Goal: Task Accomplishment & Management: Complete application form

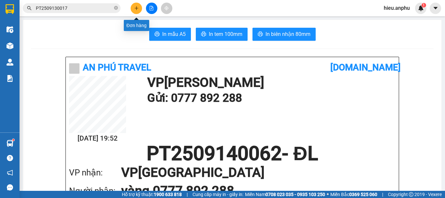
click at [134, 8] on button at bounding box center [136, 8] width 11 height 11
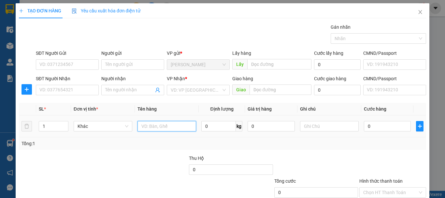
click at [148, 124] on input "text" at bounding box center [167, 126] width 59 height 10
type input "vali cam"
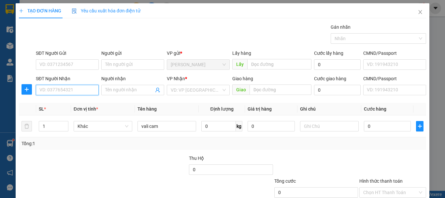
click at [58, 88] on input "SĐT Người Nhận" at bounding box center [67, 90] width 63 height 10
type input "0979380971"
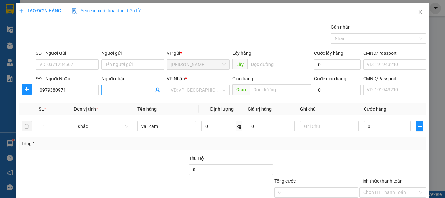
click at [112, 89] on input "Người nhận" at bounding box center [129, 89] width 49 height 7
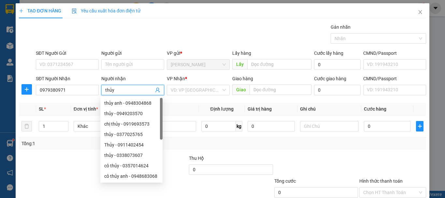
type input "thủy"
drag, startPoint x: 266, startPoint y: 145, endPoint x: 293, endPoint y: 138, distance: 27.3
click at [266, 145] on div "Tổng: 1" at bounding box center [223, 143] width 402 height 7
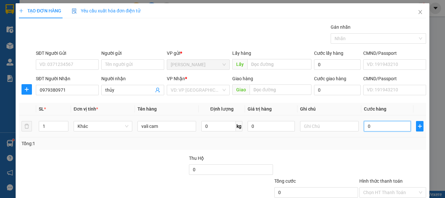
click at [384, 126] on input "0" at bounding box center [387, 126] width 47 height 10
type input "6"
type input "60"
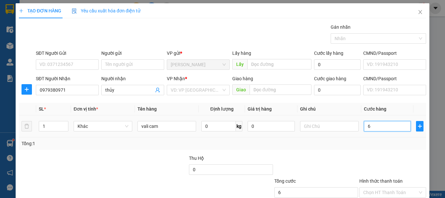
type input "60"
type input "60.000"
click at [297, 151] on div "Transit Pickup Surcharge Ids Transit Deliver Surcharge Ids Transit Deliver Surc…" at bounding box center [223, 125] width 408 height 205
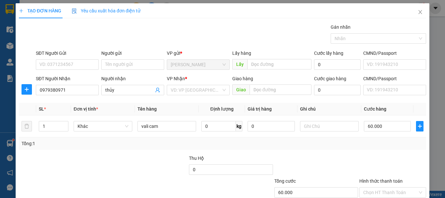
drag, startPoint x: 180, startPoint y: 90, endPoint x: 194, endPoint y: 80, distance: 17.1
click at [182, 89] on input "search" at bounding box center [196, 90] width 51 height 10
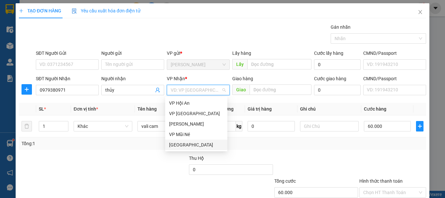
click at [180, 142] on div "[GEOGRAPHIC_DATA]" at bounding box center [196, 144] width 54 height 7
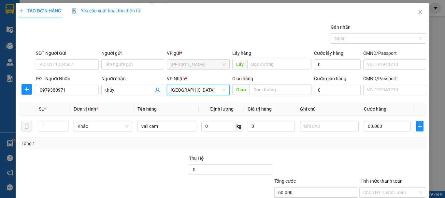
scroll to position [33, 0]
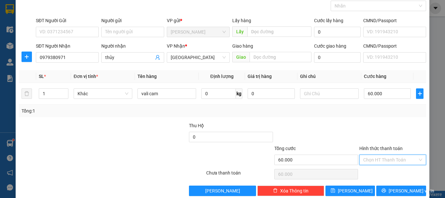
click at [372, 158] on input "Hình thức thanh toán" at bounding box center [391, 160] width 54 height 10
click at [374, 173] on div "Tại văn phòng" at bounding box center [389, 172] width 58 height 7
type input "0"
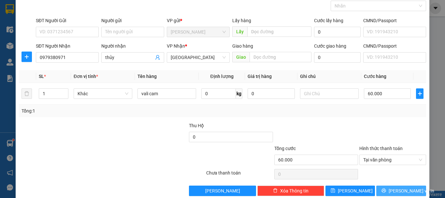
click at [397, 188] on span "[PERSON_NAME] và In" at bounding box center [412, 190] width 46 height 7
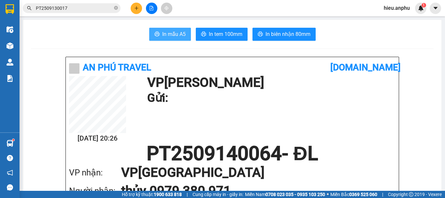
click at [166, 31] on span "In mẫu A5" at bounding box center [173, 34] width 23 height 8
click at [136, 8] on icon "plus" at bounding box center [137, 8] width 4 height 0
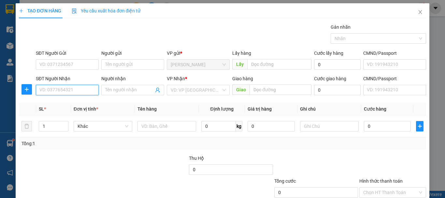
click at [65, 91] on input "SĐT Người Nhận" at bounding box center [67, 90] width 63 height 10
click at [68, 91] on input "SĐT Người Nhận" at bounding box center [67, 90] width 63 height 10
type input "0868726849"
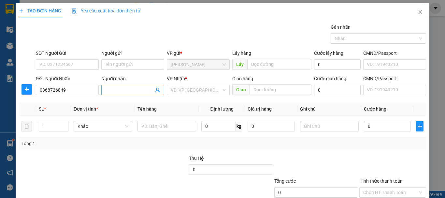
click at [126, 89] on input "Người nhận" at bounding box center [129, 89] width 49 height 7
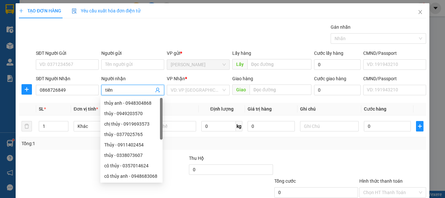
type input "tiên"
click at [166, 34] on div "Gán nhãn Nhãn" at bounding box center [231, 34] width 393 height 23
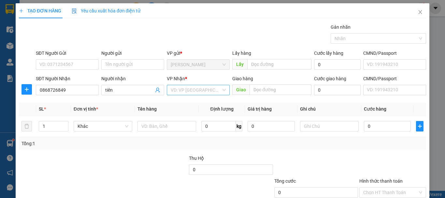
click at [198, 90] on input "search" at bounding box center [196, 90] width 51 height 10
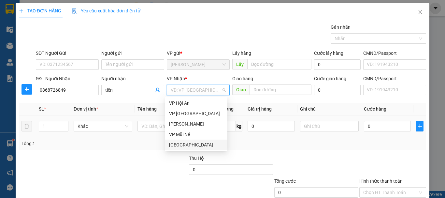
drag, startPoint x: 175, startPoint y: 144, endPoint x: 183, endPoint y: 136, distance: 10.9
click at [176, 143] on div "[GEOGRAPHIC_DATA]" at bounding box center [196, 144] width 54 height 7
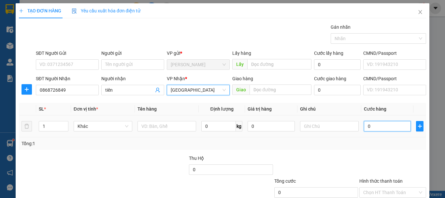
click at [384, 128] on input "0" at bounding box center [387, 126] width 47 height 10
type input "5"
type input "50"
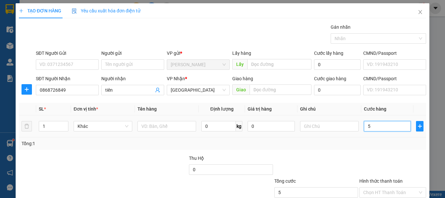
type input "50"
type input "50.000"
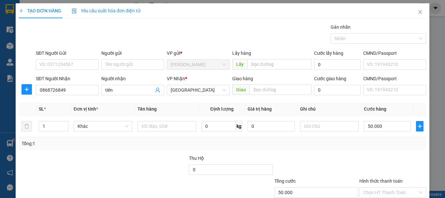
click at [359, 151] on div "Transit Pickup Surcharge Ids Transit Deliver Surcharge Ids Transit Deliver Surc…" at bounding box center [223, 125] width 408 height 205
click at [155, 128] on input "text" at bounding box center [167, 126] width 59 height 10
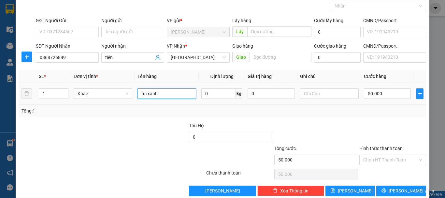
scroll to position [43, 0]
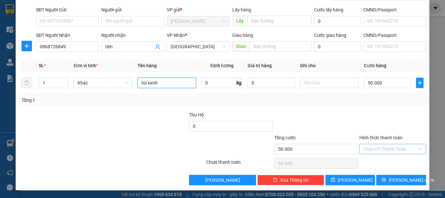
type input "túi xanh"
click at [390, 147] on input "Hình thức thanh toán" at bounding box center [391, 149] width 54 height 10
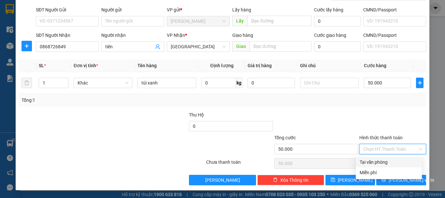
click at [378, 161] on div "Tại văn phòng" at bounding box center [389, 161] width 58 height 7
type input "0"
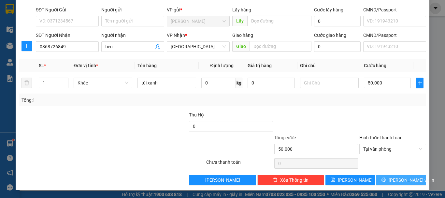
click at [394, 180] on span "[PERSON_NAME] và In" at bounding box center [412, 179] width 46 height 7
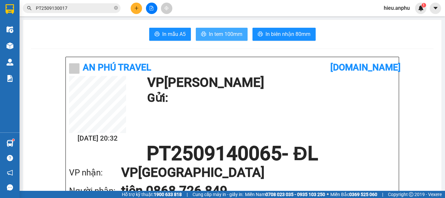
click at [214, 32] on span "In tem 100mm" at bounding box center [226, 34] width 34 height 8
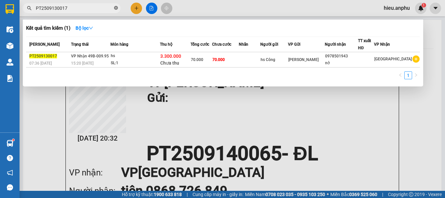
click at [117, 8] on icon "close-circle" at bounding box center [116, 8] width 4 height 4
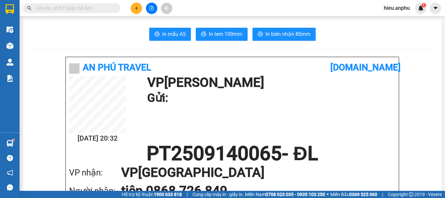
click at [70, 8] on input "text" at bounding box center [74, 8] width 77 height 7
click at [150, 10] on icon "file-add" at bounding box center [152, 8] width 4 height 5
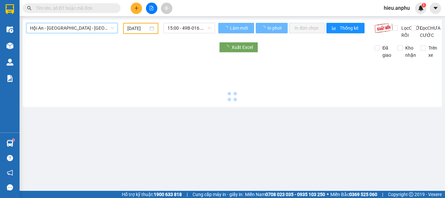
click at [65, 31] on span "Hội An - [GEOGRAPHIC_DATA] - [GEOGRAPHIC_DATA]" at bounding box center [72, 28] width 84 height 10
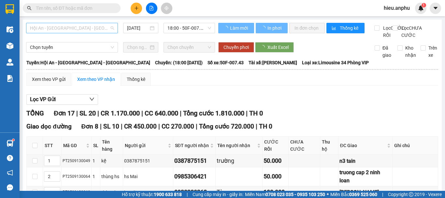
type input "[DATE]"
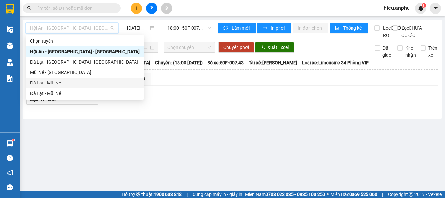
drag, startPoint x: 49, startPoint y: 81, endPoint x: 183, endPoint y: 17, distance: 148.1
click at [49, 81] on div "Đà Lạt - Mũi Né" at bounding box center [85, 82] width 110 height 7
type input "[DATE]"
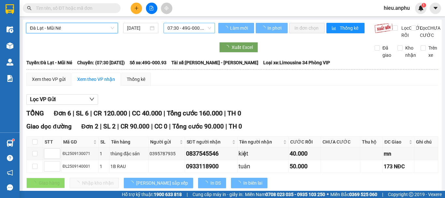
click at [182, 28] on span "07:30 - 49G-000.93" at bounding box center [190, 28] width 44 height 10
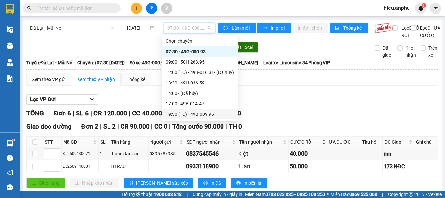
click at [181, 115] on div "19:30 (TC) - 49B-009.95" at bounding box center [200, 114] width 68 height 7
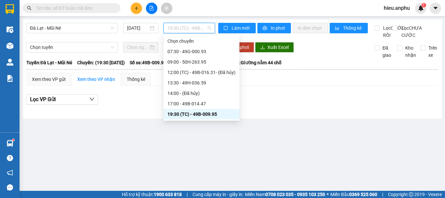
click at [180, 27] on span "19:30 (TC) - 49B-009.95" at bounding box center [190, 28] width 44 height 10
click at [182, 115] on div "19:30 (TC) - 49B-009.95" at bounding box center [202, 114] width 68 height 7
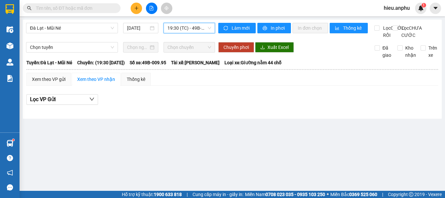
click at [181, 27] on span "19:30 (TC) - 49B-009.95" at bounding box center [190, 28] width 44 height 10
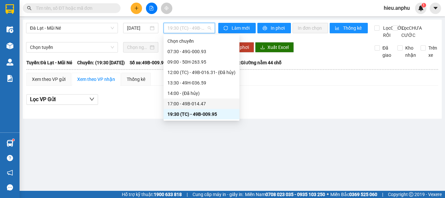
click at [172, 105] on div "17:00 - 49B-014.47" at bounding box center [202, 103] width 68 height 7
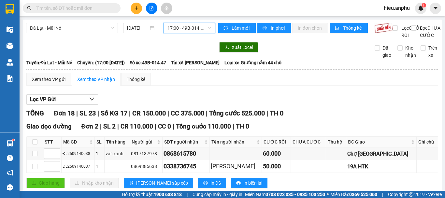
scroll to position [98, 0]
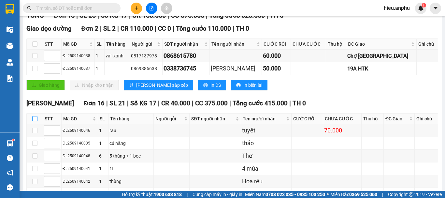
click at [33, 121] on input "checkbox" at bounding box center [34, 118] width 5 height 5
checkbox input "true"
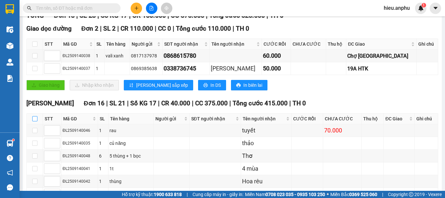
checkbox input "true"
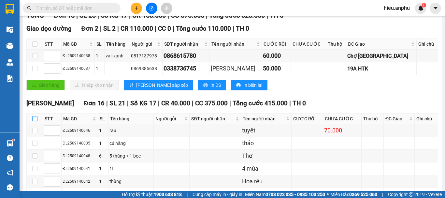
checkbox input "true"
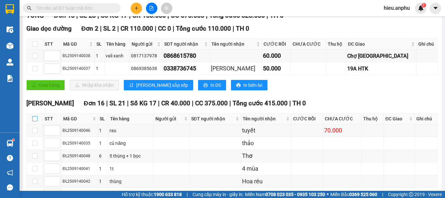
checkbox input "true"
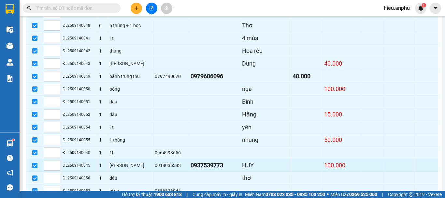
scroll to position [276, 0]
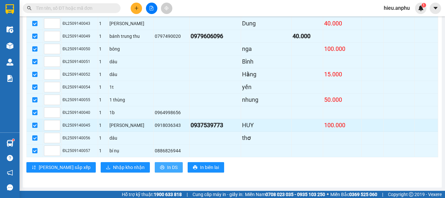
click at [167, 168] on span "In DS" at bounding box center [172, 167] width 10 height 7
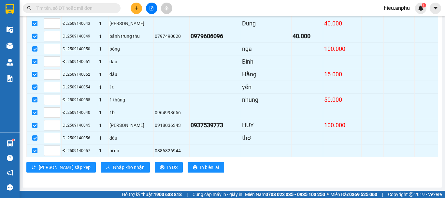
scroll to position [178, 0]
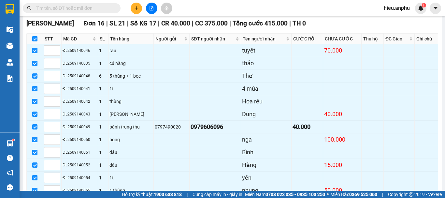
click at [35, 41] on input "checkbox" at bounding box center [34, 38] width 5 height 5
checkbox input "false"
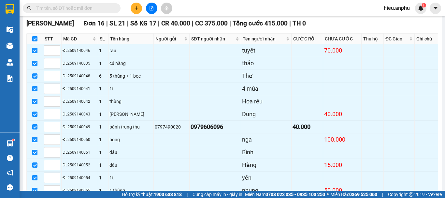
checkbox input "false"
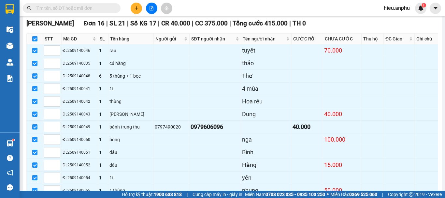
checkbox input "false"
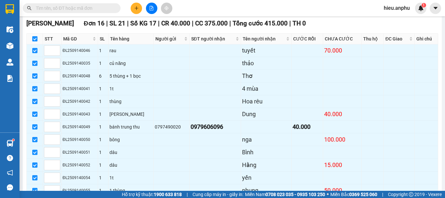
checkbox input "false"
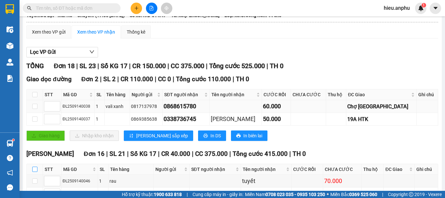
scroll to position [0, 0]
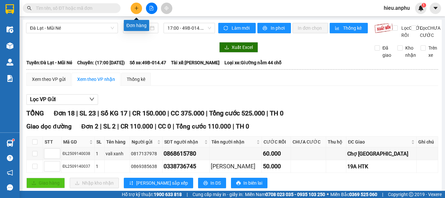
click at [137, 8] on icon "plus" at bounding box center [136, 8] width 5 height 5
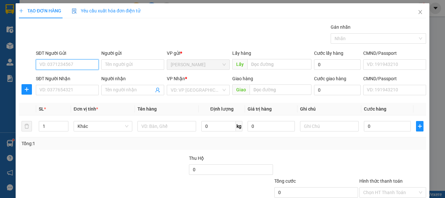
click at [69, 62] on input "SĐT Người Gửi" at bounding box center [67, 64] width 63 height 10
type input "0911206782"
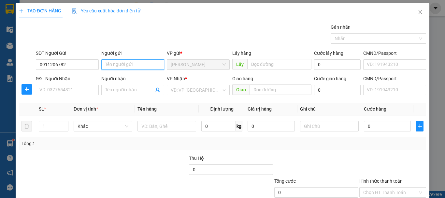
click at [138, 63] on input "Người gửi" at bounding box center [132, 64] width 63 height 10
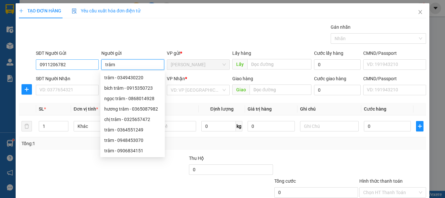
type input "trâm"
drag, startPoint x: 75, startPoint y: 61, endPoint x: 28, endPoint y: 66, distance: 47.5
click at [28, 66] on div "SĐT Người Gửi 0911206782 0911206782 Người gửi trâm VP gửi * [PERSON_NAME] Lấy h…" at bounding box center [222, 61] width 409 height 23
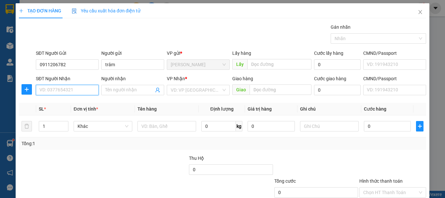
click at [60, 91] on input "SĐT Người Nhận" at bounding box center [67, 90] width 63 height 10
paste input "0911206782"
type input "0911206782"
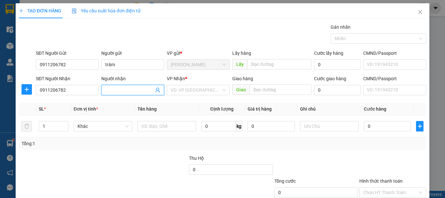
click at [108, 91] on input "Người nhận" at bounding box center [129, 89] width 49 height 7
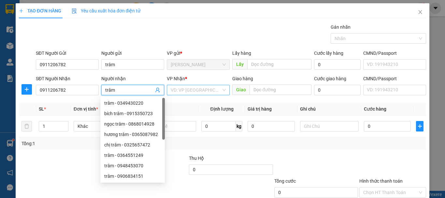
type input "trâm"
click at [194, 90] on input "search" at bounding box center [196, 90] width 51 height 10
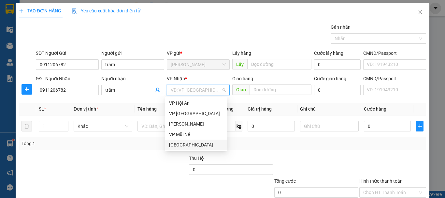
click at [173, 143] on div "[GEOGRAPHIC_DATA]" at bounding box center [196, 144] width 54 height 7
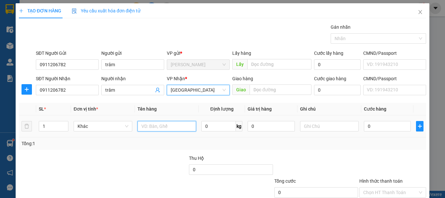
click at [144, 121] on input "text" at bounding box center [167, 126] width 59 height 10
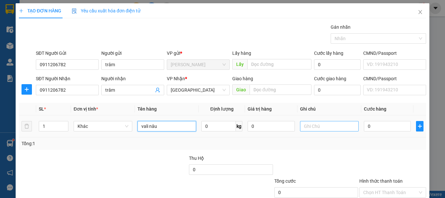
type input "vali nâu"
click at [302, 126] on input "text" at bounding box center [329, 126] width 59 height 10
type input "ck chú"
click at [380, 132] on div "0" at bounding box center [387, 126] width 47 height 13
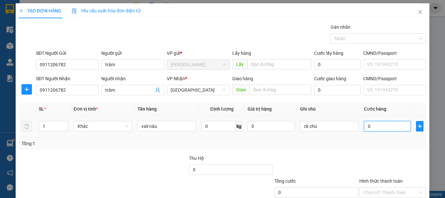
click at [381, 131] on input "0" at bounding box center [387, 126] width 47 height 10
type input "6"
type input "60"
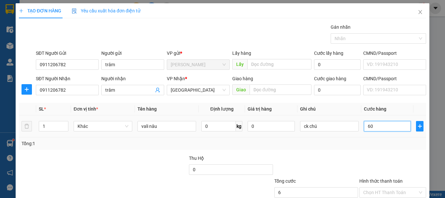
type input "60"
type input "60.000"
click at [364, 146] on div "Tổng: 1" at bounding box center [223, 143] width 402 height 7
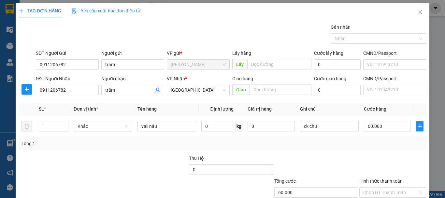
scroll to position [43, 0]
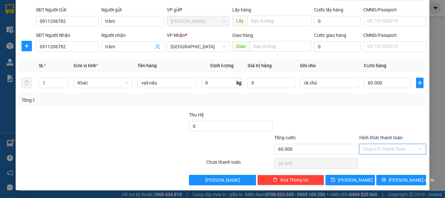
click at [375, 147] on input "Hình thức thanh toán" at bounding box center [391, 149] width 54 height 10
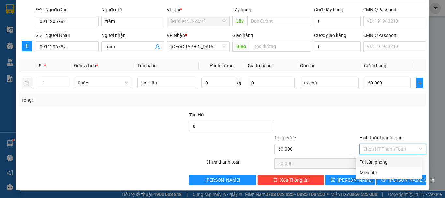
click at [373, 161] on div "Tại văn phòng" at bounding box center [389, 161] width 58 height 7
type input "0"
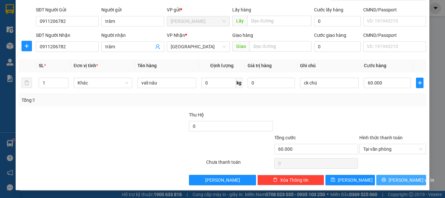
drag, startPoint x: 395, startPoint y: 179, endPoint x: 397, endPoint y: 174, distance: 5.3
click at [396, 179] on span "[PERSON_NAME] và In" at bounding box center [412, 179] width 46 height 7
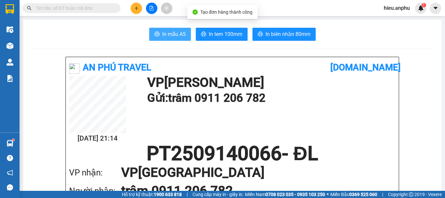
click at [170, 33] on span "In mẫu A5" at bounding box center [173, 34] width 23 height 8
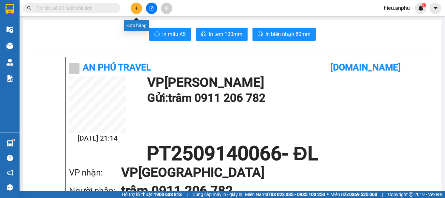
click at [134, 9] on button at bounding box center [136, 8] width 11 height 11
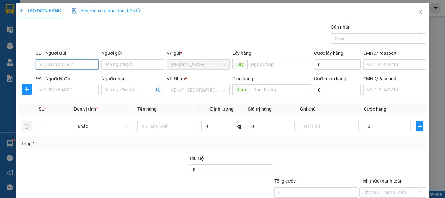
drag, startPoint x: 53, startPoint y: 63, endPoint x: 62, endPoint y: 70, distance: 11.5
click at [53, 63] on input "SĐT Người Gửi" at bounding box center [67, 64] width 63 height 10
type input "0388291099"
drag, startPoint x: 57, startPoint y: 79, endPoint x: 114, endPoint y: 57, distance: 61.4
click at [57, 78] on div "0388291099" at bounding box center [66, 77] width 54 height 7
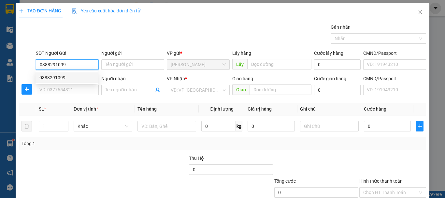
type input "0388291099"
type input "100.000"
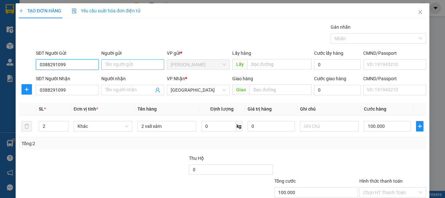
type input "0388291099"
click at [135, 63] on input "Người gửi" at bounding box center [132, 64] width 63 height 10
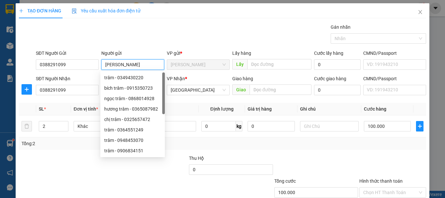
type input "[PERSON_NAME]"
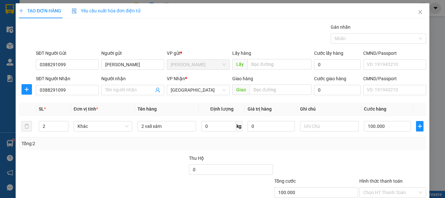
click at [183, 23] on div "TẠO ĐƠN HÀNG Yêu cầu xuất hóa đơn điện tử Transit Pickup Surcharge Ids Transit …" at bounding box center [223, 115] width 408 height 225
click at [164, 128] on input "2 vali xám" at bounding box center [167, 126] width 59 height 10
click at [373, 136] on td "100.000" at bounding box center [388, 126] width 52 height 22
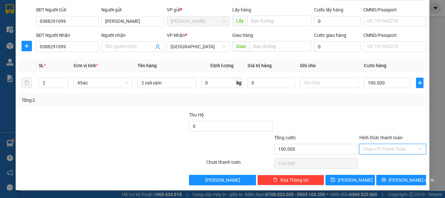
click at [381, 152] on input "Hình thức thanh toán" at bounding box center [391, 149] width 54 height 10
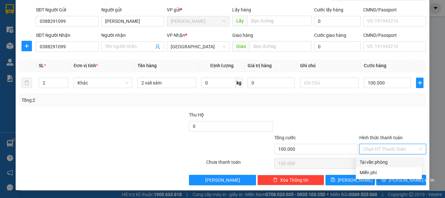
click at [379, 162] on div "Tại văn phòng" at bounding box center [389, 161] width 58 height 7
type input "0"
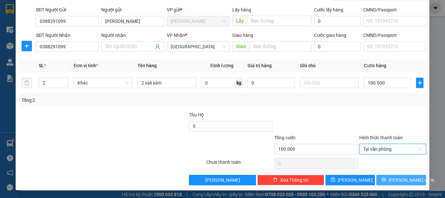
click at [403, 177] on span "[PERSON_NAME] và In" at bounding box center [412, 179] width 46 height 7
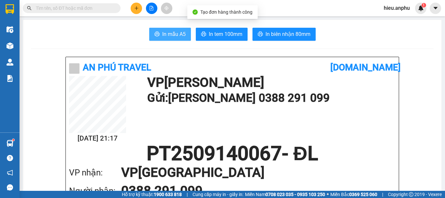
click at [173, 36] on span "In mẫu A5" at bounding box center [173, 34] width 23 height 8
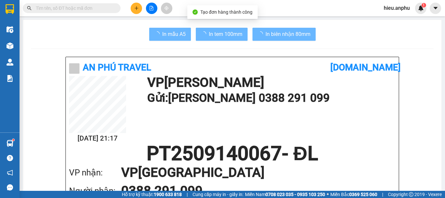
click at [207, 29] on button "In tem 100mm" at bounding box center [222, 34] width 52 height 13
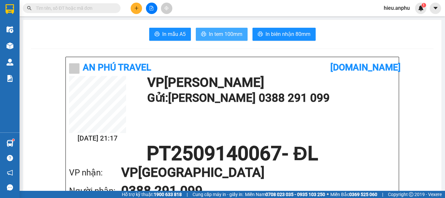
click at [216, 33] on span "In tem 100mm" at bounding box center [226, 34] width 34 height 8
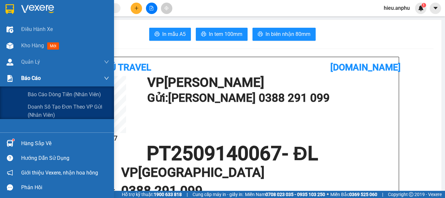
click at [34, 85] on div "Báo cáo" at bounding box center [65, 78] width 88 height 16
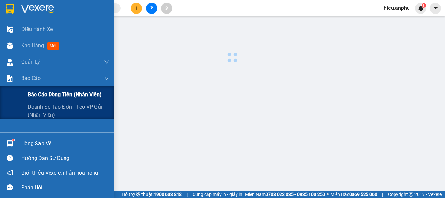
click at [39, 89] on div "Báo cáo dòng tiền (nhân viên)" at bounding box center [69, 94] width 82 height 16
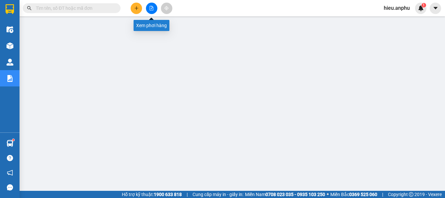
click at [152, 10] on icon "file-add" at bounding box center [152, 8] width 4 height 5
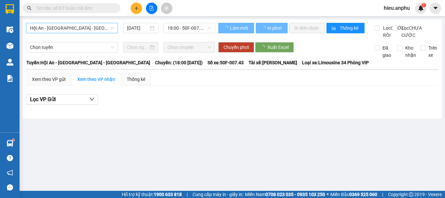
click at [87, 28] on span "Hội An - [GEOGRAPHIC_DATA] - [GEOGRAPHIC_DATA]" at bounding box center [72, 28] width 84 height 10
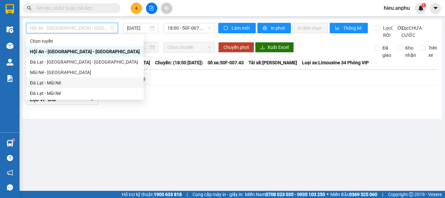
click at [52, 83] on div "Đà Lạt - Mũi Né" at bounding box center [85, 82] width 110 height 7
type input "[DATE]"
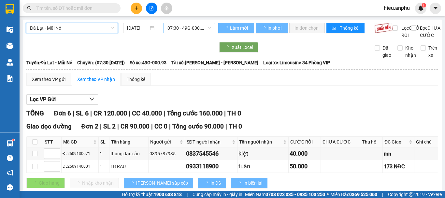
click at [174, 29] on span "07:30 - 49G-000.93" at bounding box center [190, 28] width 44 height 10
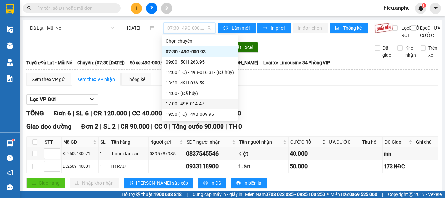
click at [184, 102] on div "17:00 - 49B-014.47" at bounding box center [200, 103] width 68 height 7
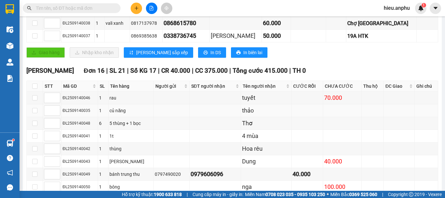
scroll to position [98, 0]
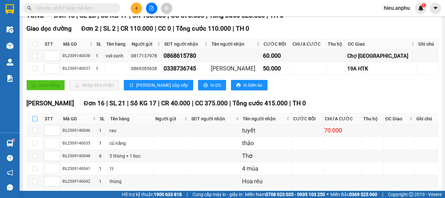
click at [36, 121] on input "checkbox" at bounding box center [34, 118] width 5 height 5
checkbox input "true"
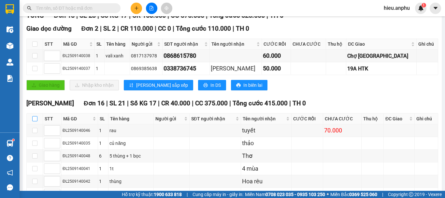
checkbox input "true"
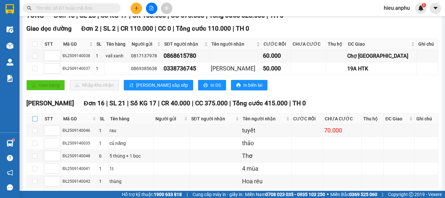
checkbox input "true"
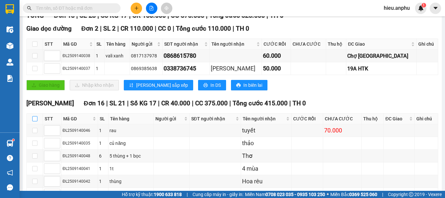
checkbox input "true"
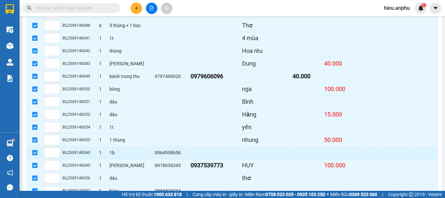
scroll to position [276, 0]
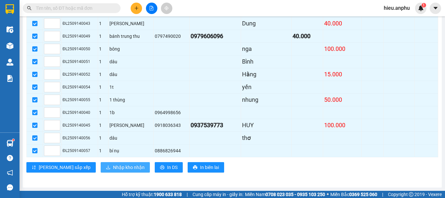
click at [113, 165] on span "Nhập kho nhận" at bounding box center [129, 167] width 32 height 7
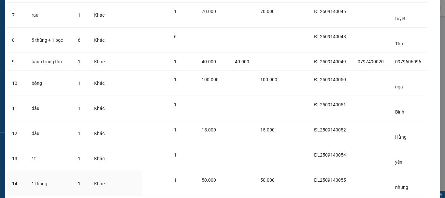
scroll to position [285, 0]
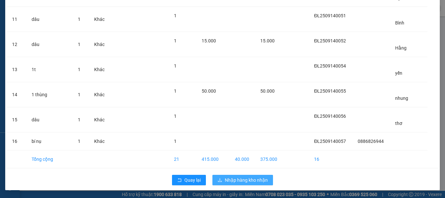
drag, startPoint x: 253, startPoint y: 182, endPoint x: 241, endPoint y: 172, distance: 15.7
click at [253, 181] on span "Nhập hàng kho nhận" at bounding box center [246, 179] width 43 height 7
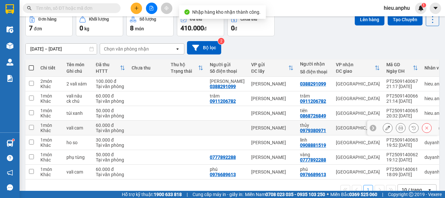
scroll to position [51, 0]
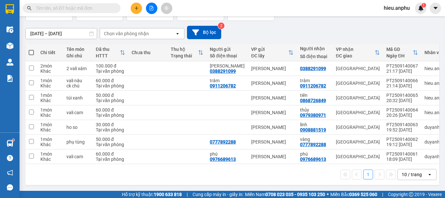
click at [30, 50] on span at bounding box center [31, 52] width 5 height 5
click at [31, 49] on input "checkbox" at bounding box center [31, 49] width 0 height 0
checkbox input "true"
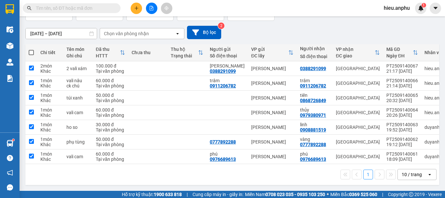
checkbox input "true"
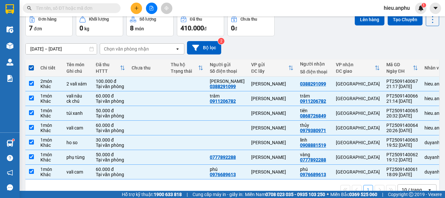
scroll to position [0, 0]
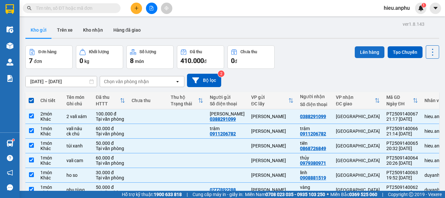
click at [367, 53] on button "Lên hàng" at bounding box center [370, 52] width 30 height 12
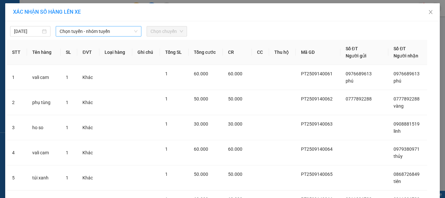
click at [83, 30] on span "Chọn tuyến - nhóm tuyến" at bounding box center [99, 31] width 78 height 10
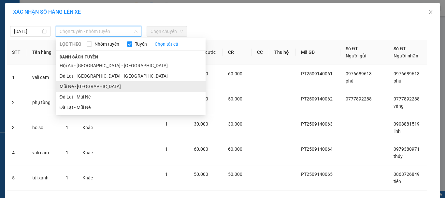
click at [78, 86] on li "Mũi Né - [GEOGRAPHIC_DATA]" at bounding box center [131, 86] width 150 height 10
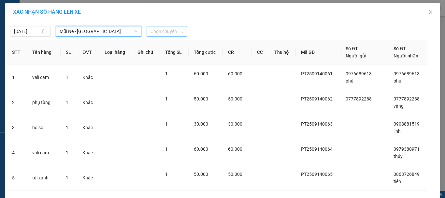
click at [160, 33] on span "Chọn chuyến" at bounding box center [167, 31] width 33 height 10
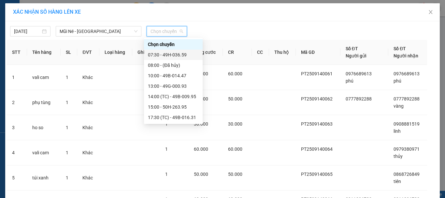
click at [18, 26] on div "[DATE] Mũi Né - [GEOGRAPHIC_DATA] LỌC THEO Nhóm tuyến Tuyến Chọn tất cả Danh sá…" at bounding box center [223, 30] width 432 height 14
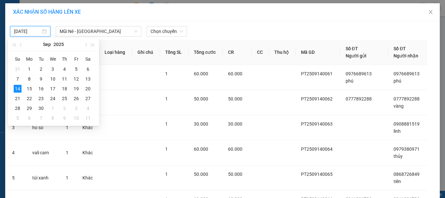
click at [25, 32] on input "[DATE]" at bounding box center [27, 31] width 27 height 7
click at [25, 89] on div "15" at bounding box center [29, 89] width 8 height 8
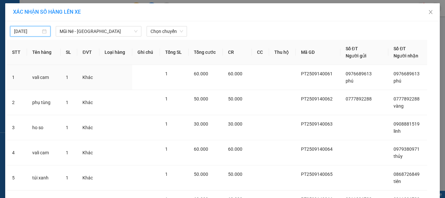
type input "[DATE]"
click at [163, 32] on span "Chọn chuyến" at bounding box center [167, 31] width 33 height 10
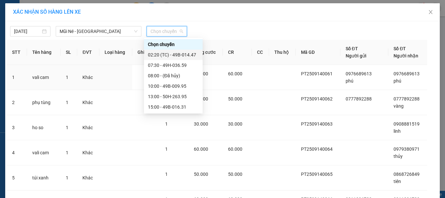
click at [160, 54] on div "02:20 (TC) - 49B-014.47" at bounding box center [173, 54] width 51 height 7
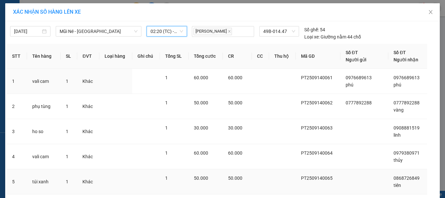
scroll to position [94, 0]
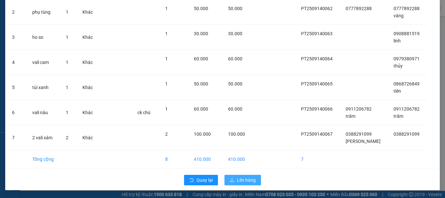
click at [242, 180] on span "Lên hàng" at bounding box center [246, 179] width 19 height 7
